Goal: Find specific page/section: Find specific page/section

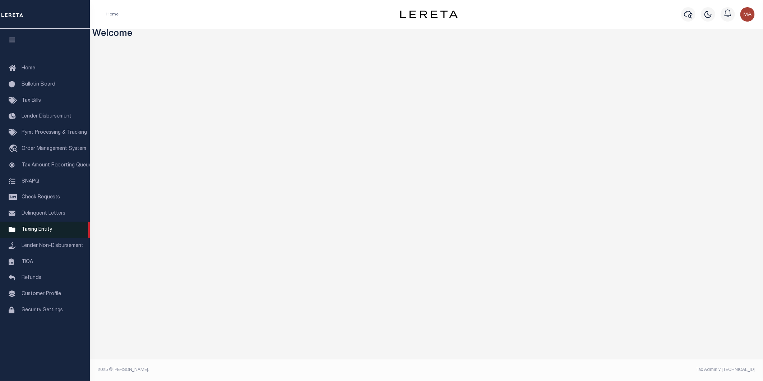
click at [37, 231] on span "Taxing Entity" at bounding box center [37, 229] width 31 height 5
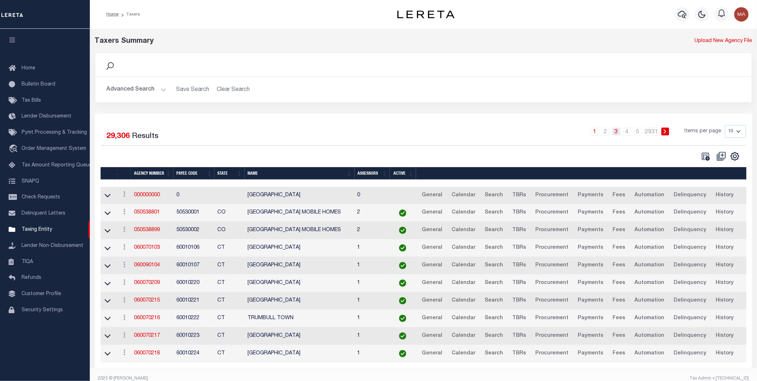
click at [618, 134] on link "3" at bounding box center [616, 131] width 8 height 8
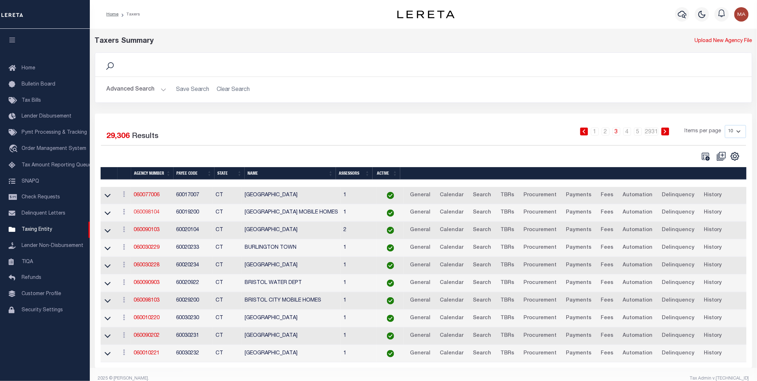
click at [147, 212] on link "060098104" at bounding box center [147, 212] width 26 height 5
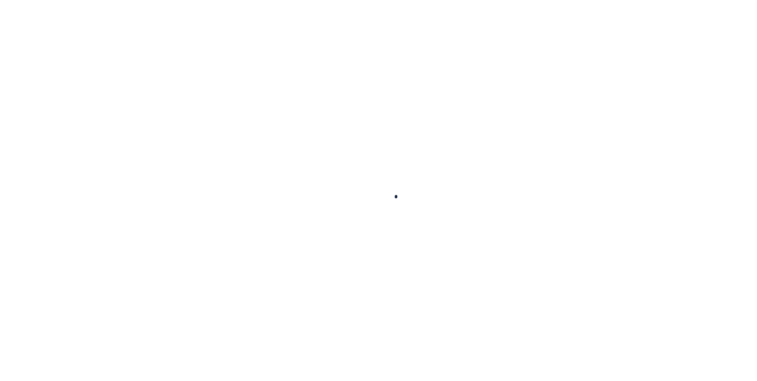
select select
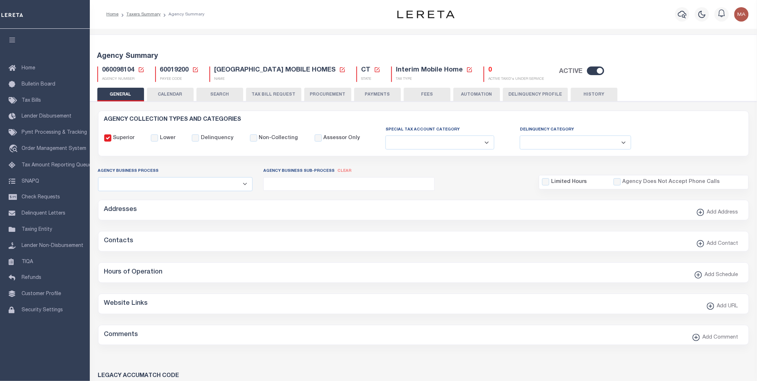
checkbox input "false"
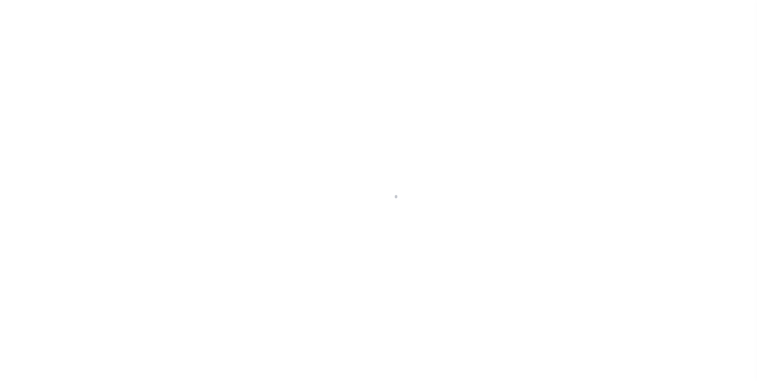
select select
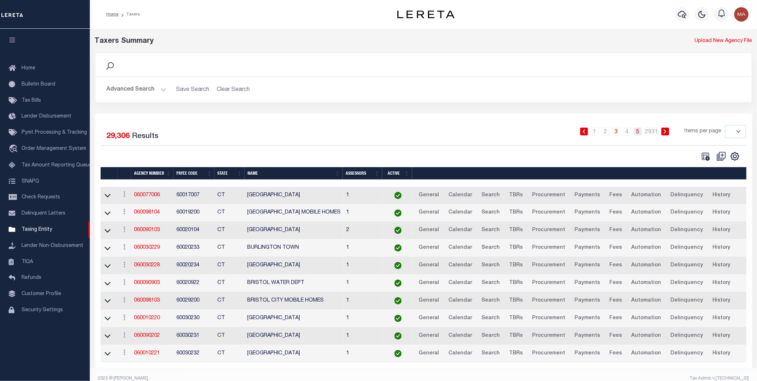
click at [638, 133] on link "5" at bounding box center [638, 131] width 8 height 8
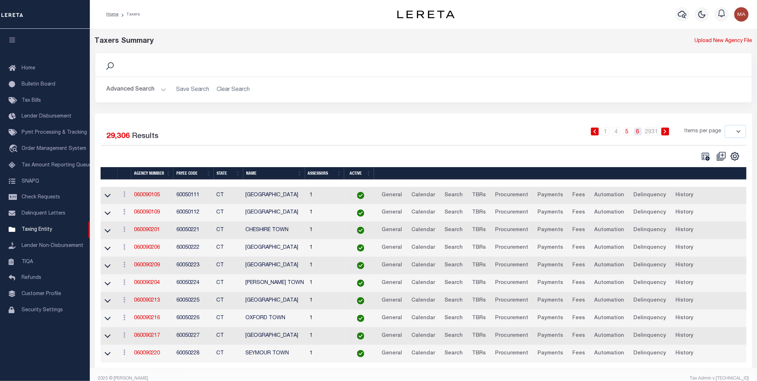
click at [638, 131] on link "6" at bounding box center [638, 131] width 8 height 8
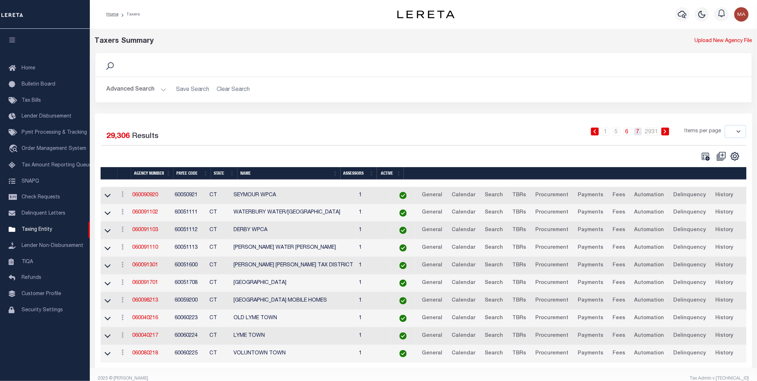
click at [638, 133] on link "7" at bounding box center [638, 131] width 8 height 8
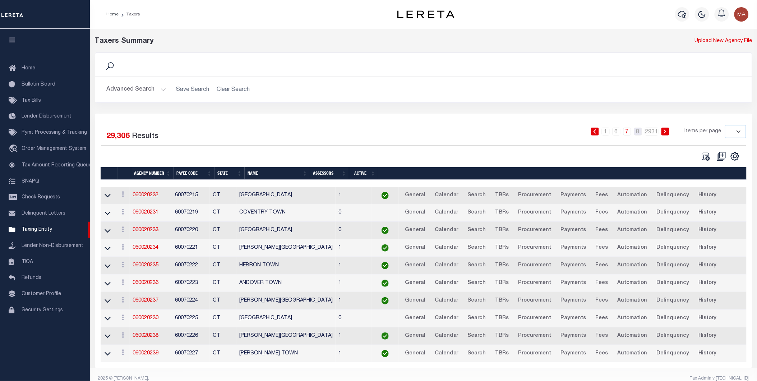
click at [638, 133] on link "8" at bounding box center [638, 131] width 8 height 8
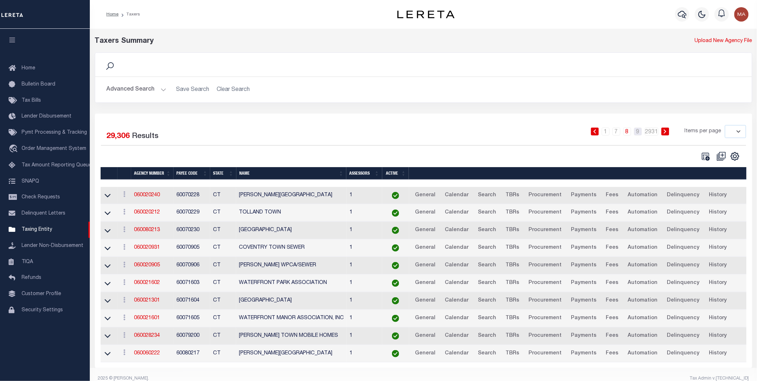
click at [638, 133] on link "9" at bounding box center [638, 131] width 8 height 8
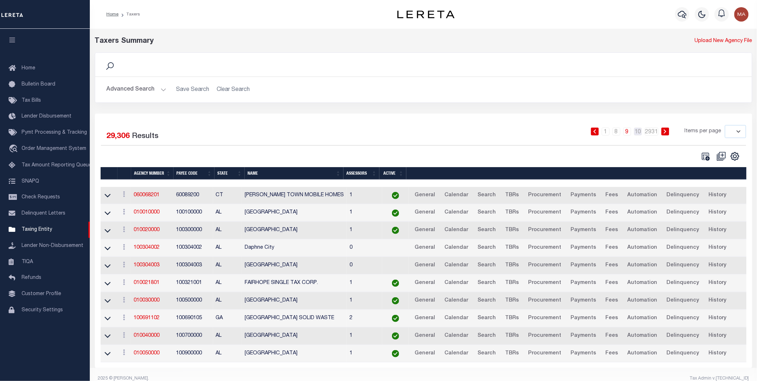
click at [638, 133] on link "10" at bounding box center [638, 131] width 8 height 8
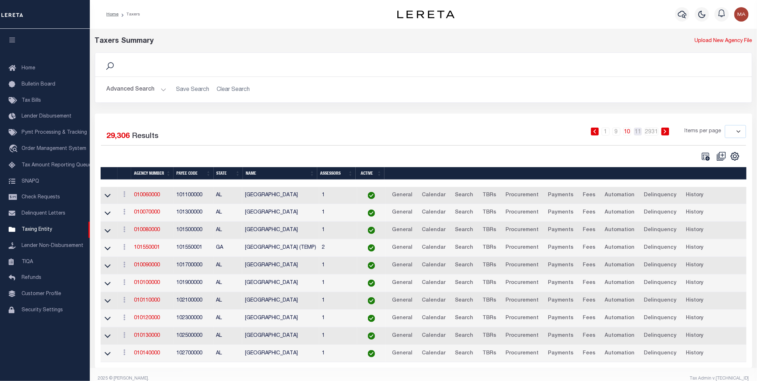
click at [638, 133] on link "11" at bounding box center [638, 131] width 8 height 8
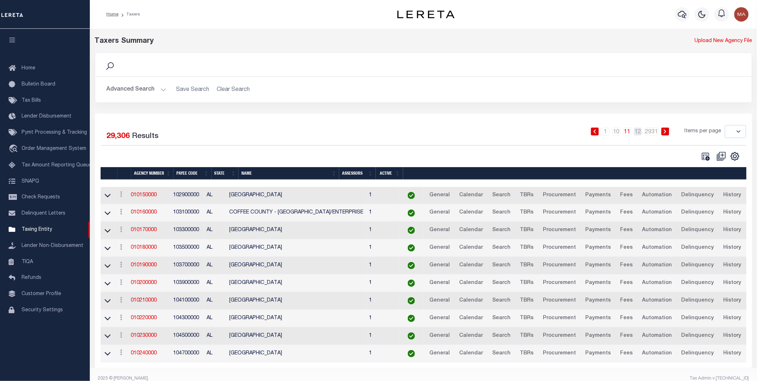
click at [638, 133] on link "12" at bounding box center [638, 131] width 8 height 8
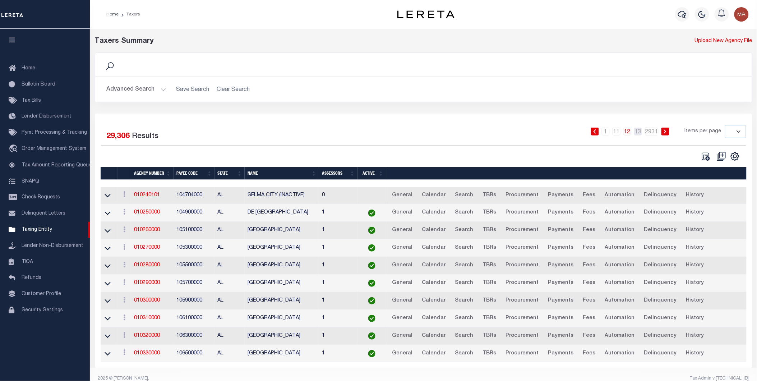
click at [638, 133] on link "13" at bounding box center [638, 131] width 8 height 8
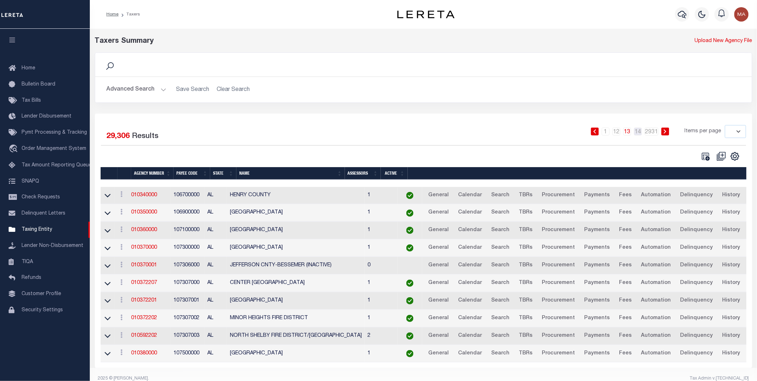
click at [638, 133] on link "14" at bounding box center [638, 131] width 8 height 8
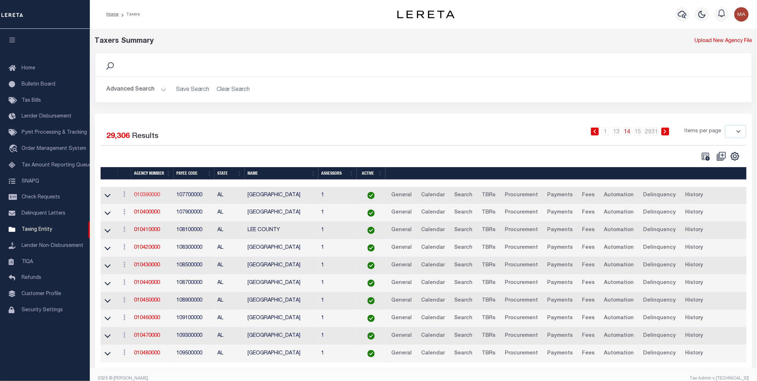
click at [149, 195] on link "010390000" at bounding box center [147, 194] width 26 height 5
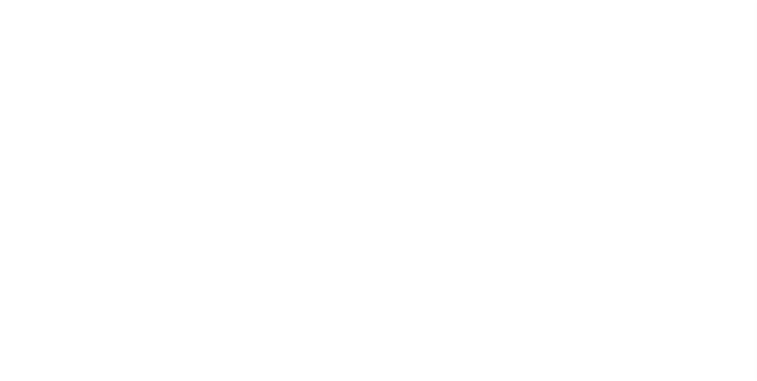
select select
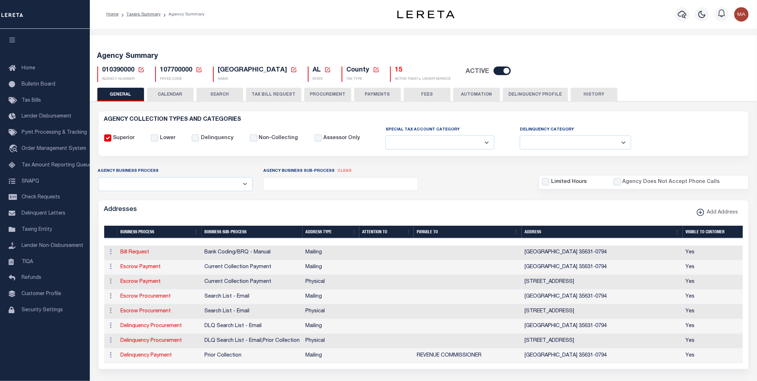
click at [178, 70] on span "107700000" at bounding box center [176, 70] width 32 height 6
copy h5 "107700000"
click at [468, 182] on div "Agency Business Process All Automation Bill Request Delinquency Payment Delinqu…" at bounding box center [423, 179] width 661 height 24
click at [110, 70] on span "010390000" at bounding box center [118, 70] width 32 height 6
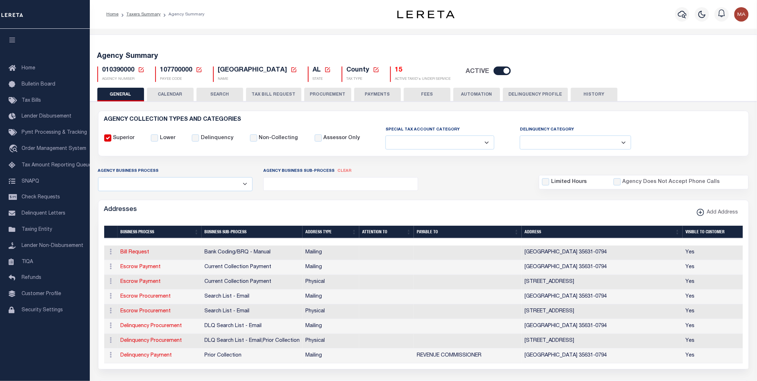
click at [110, 70] on span "010390000" at bounding box center [118, 70] width 32 height 6
copy h5 "010390000"
